Goal: Go to known website: Go to known website

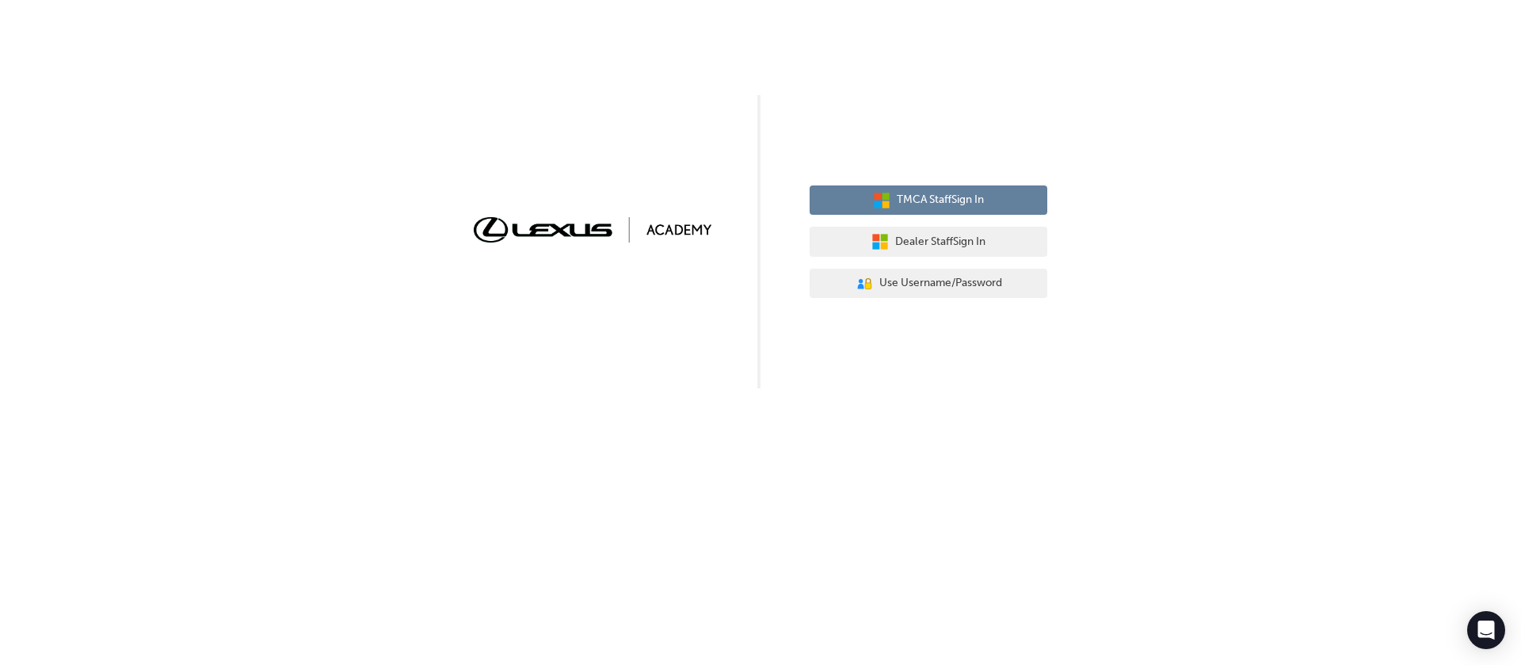
click at [963, 201] on span "TMCA Staff Sign In" at bounding box center [940, 200] width 87 height 18
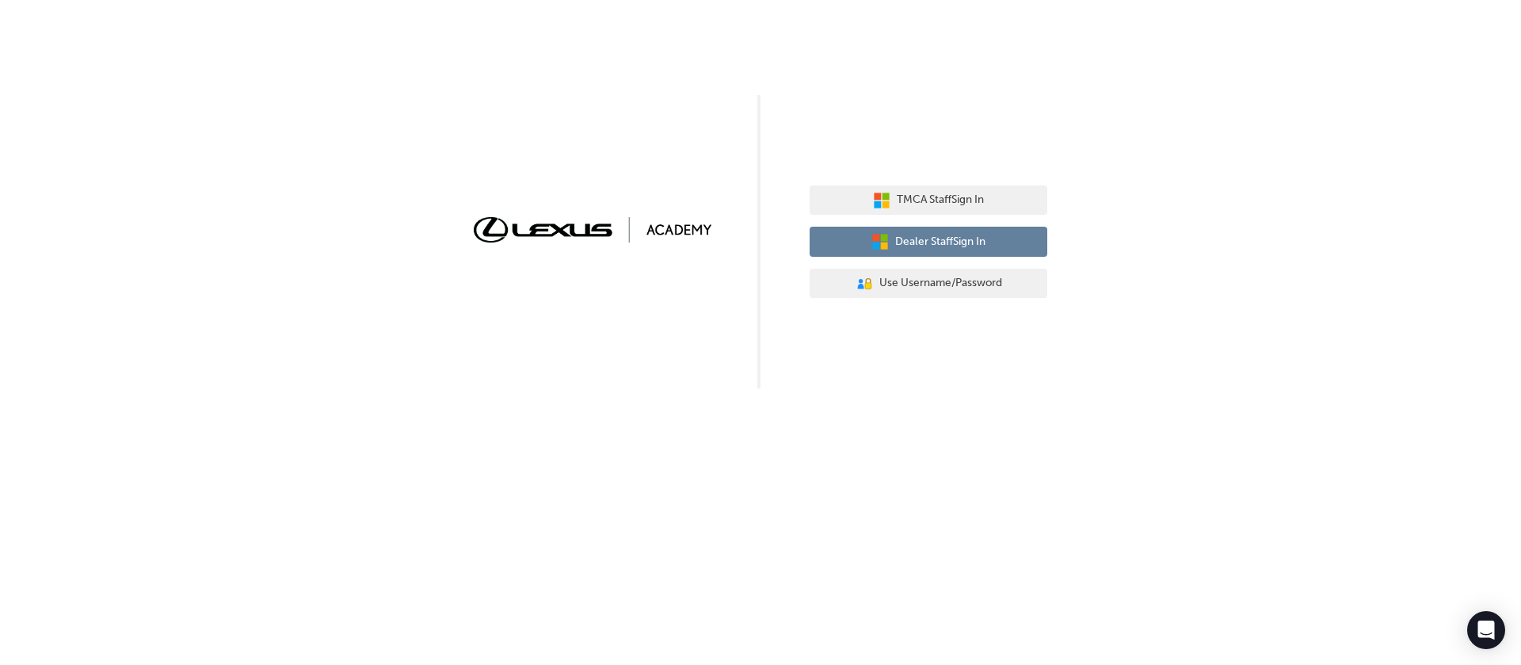
click at [913, 234] on span "Dealer Staff Sign In" at bounding box center [940, 242] width 90 height 18
